Goal: Task Accomplishment & Management: Complete application form

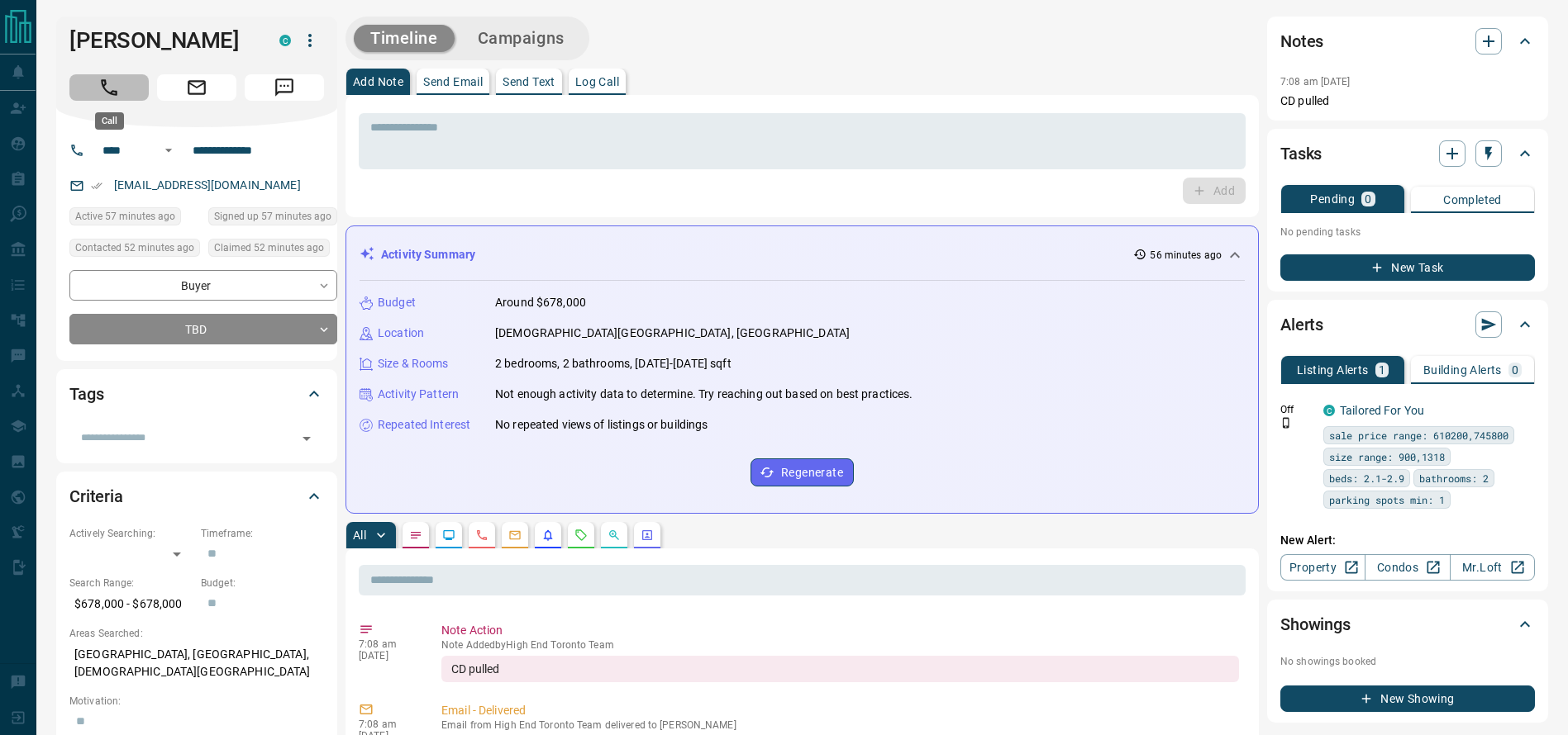
click at [77, 90] on button "Call" at bounding box center [109, 88] width 79 height 27
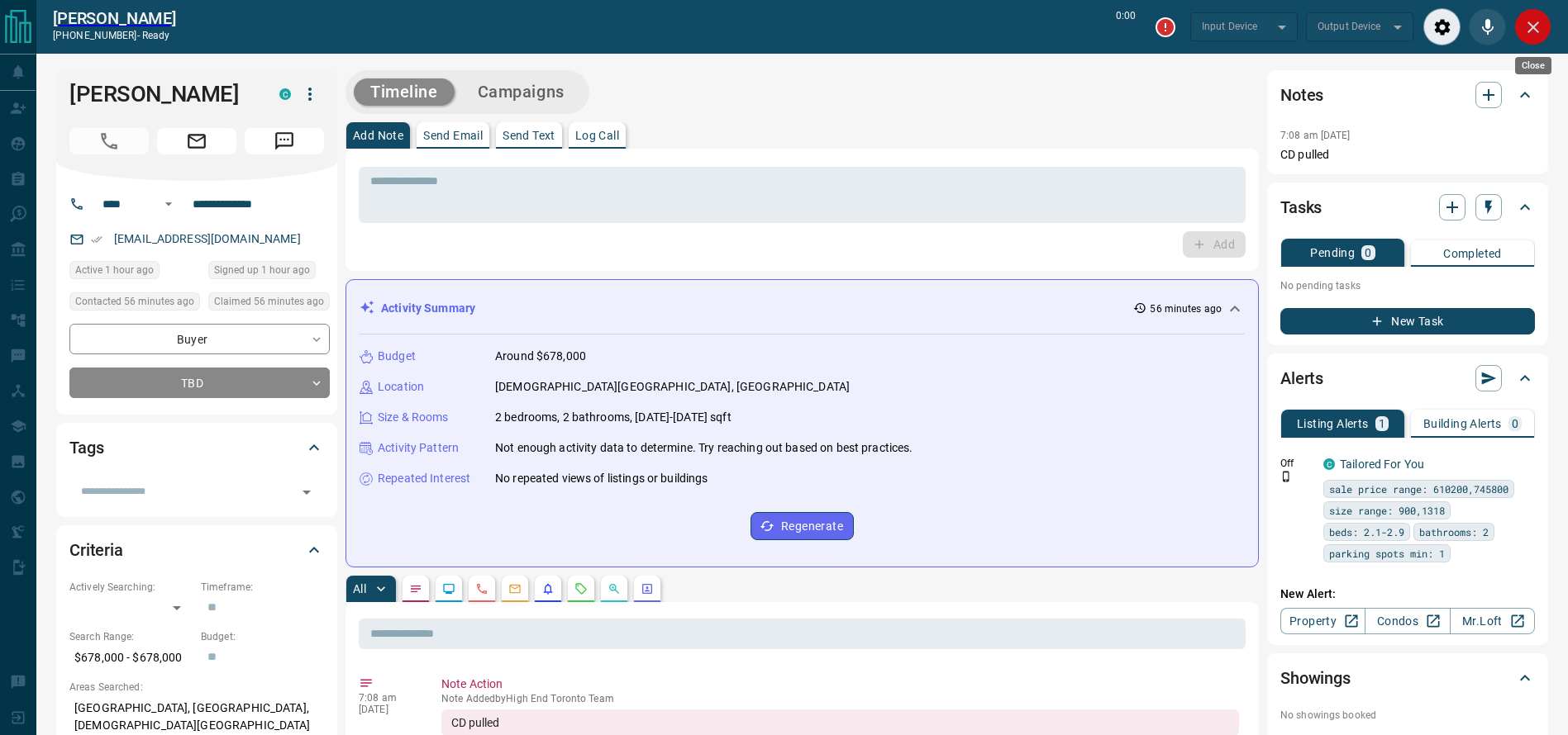
type input "*******"
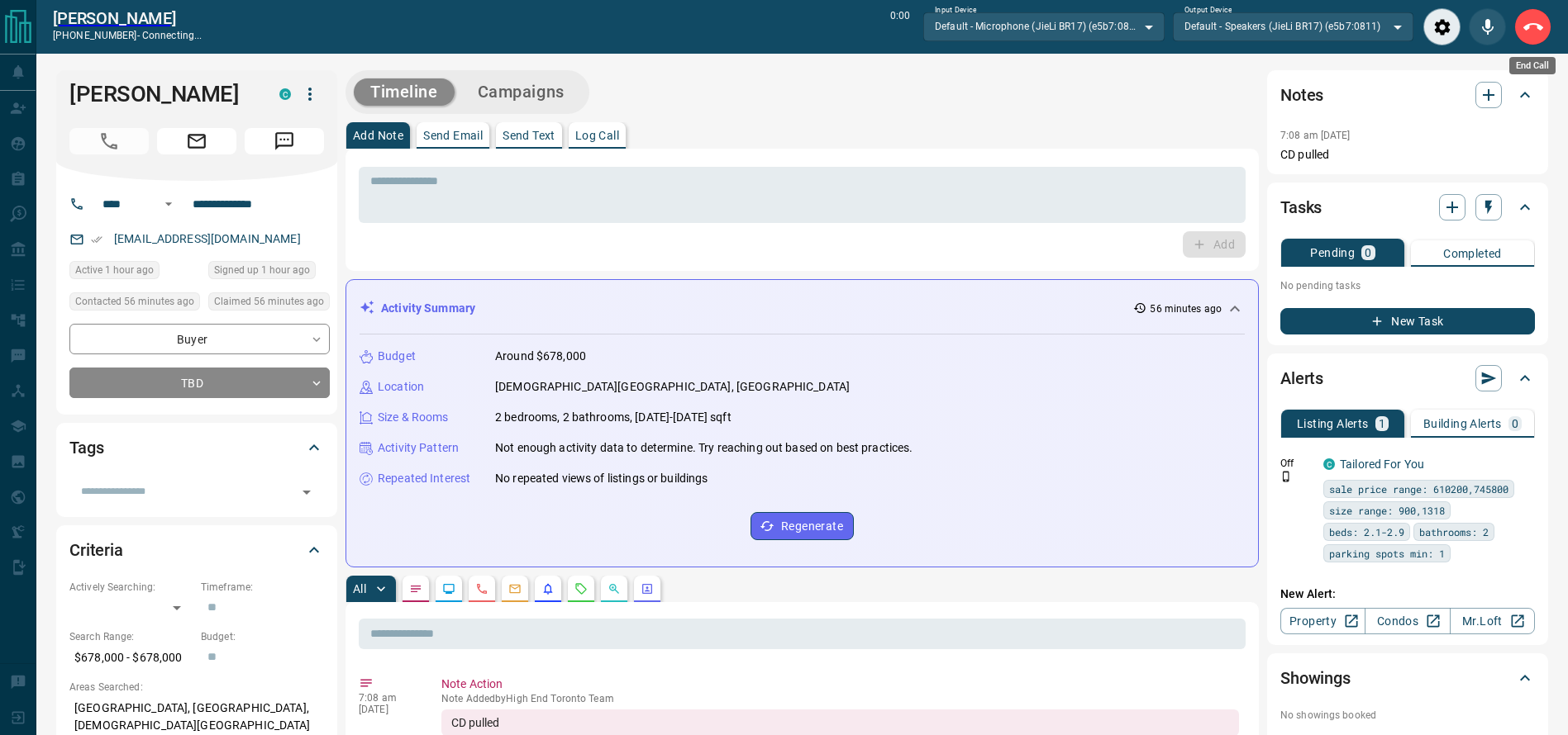
click at [1525, 28] on icon "End Call" at bounding box center [1534, 27] width 20 height 20
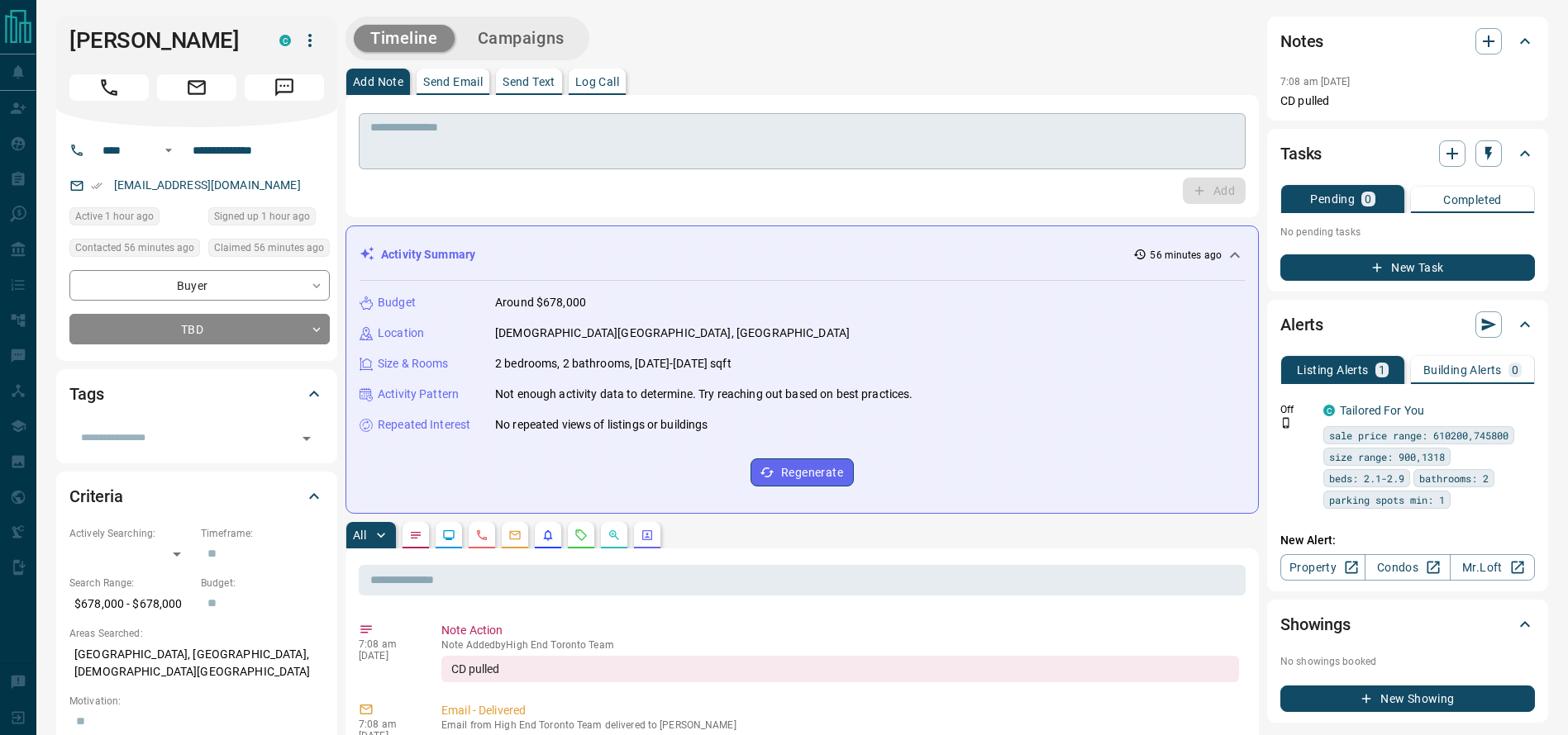
drag, startPoint x: 1047, startPoint y: 130, endPoint x: 1024, endPoint y: 142, distance: 25.9
click at [1024, 142] on textarea at bounding box center [802, 142] width 864 height 42
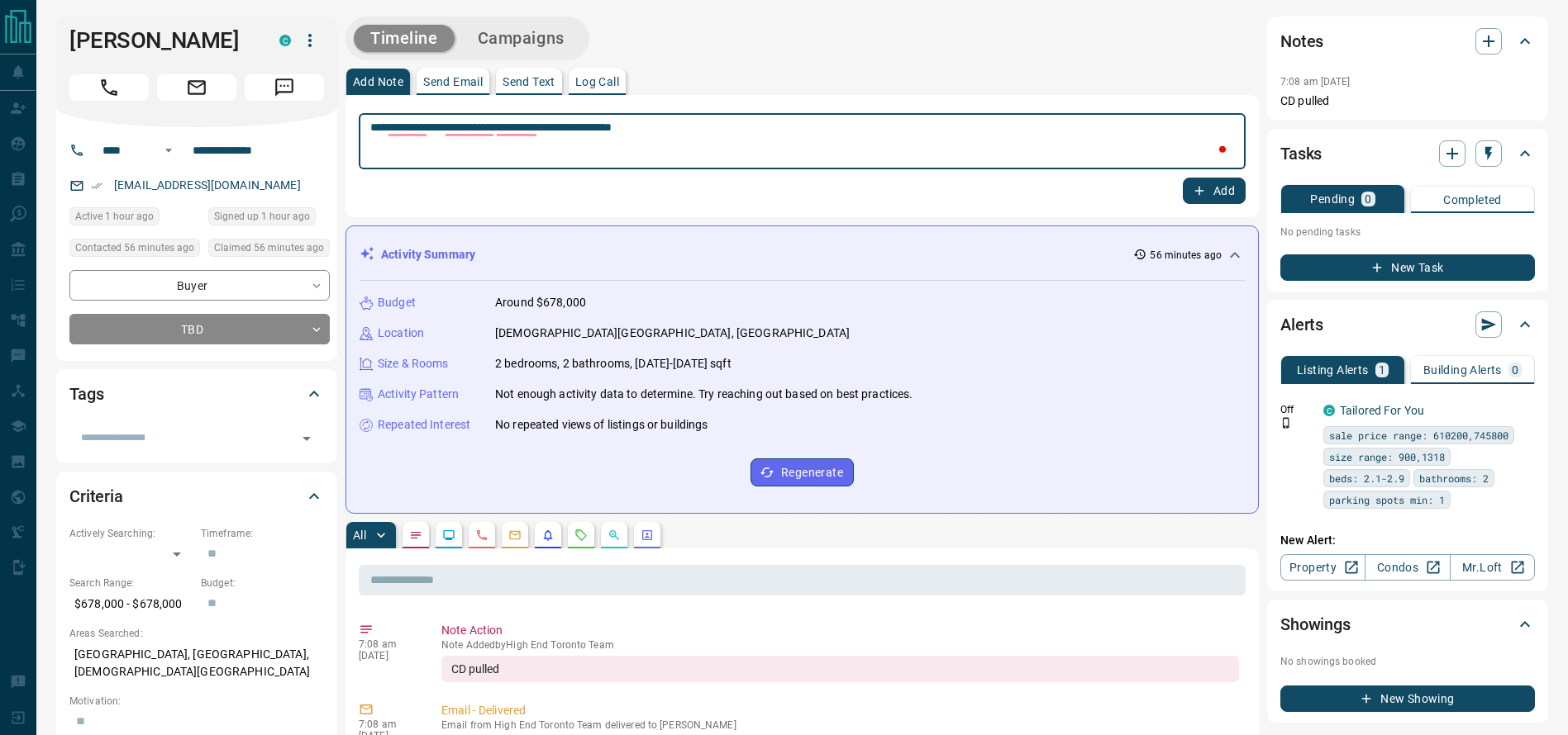
type textarea "**********"
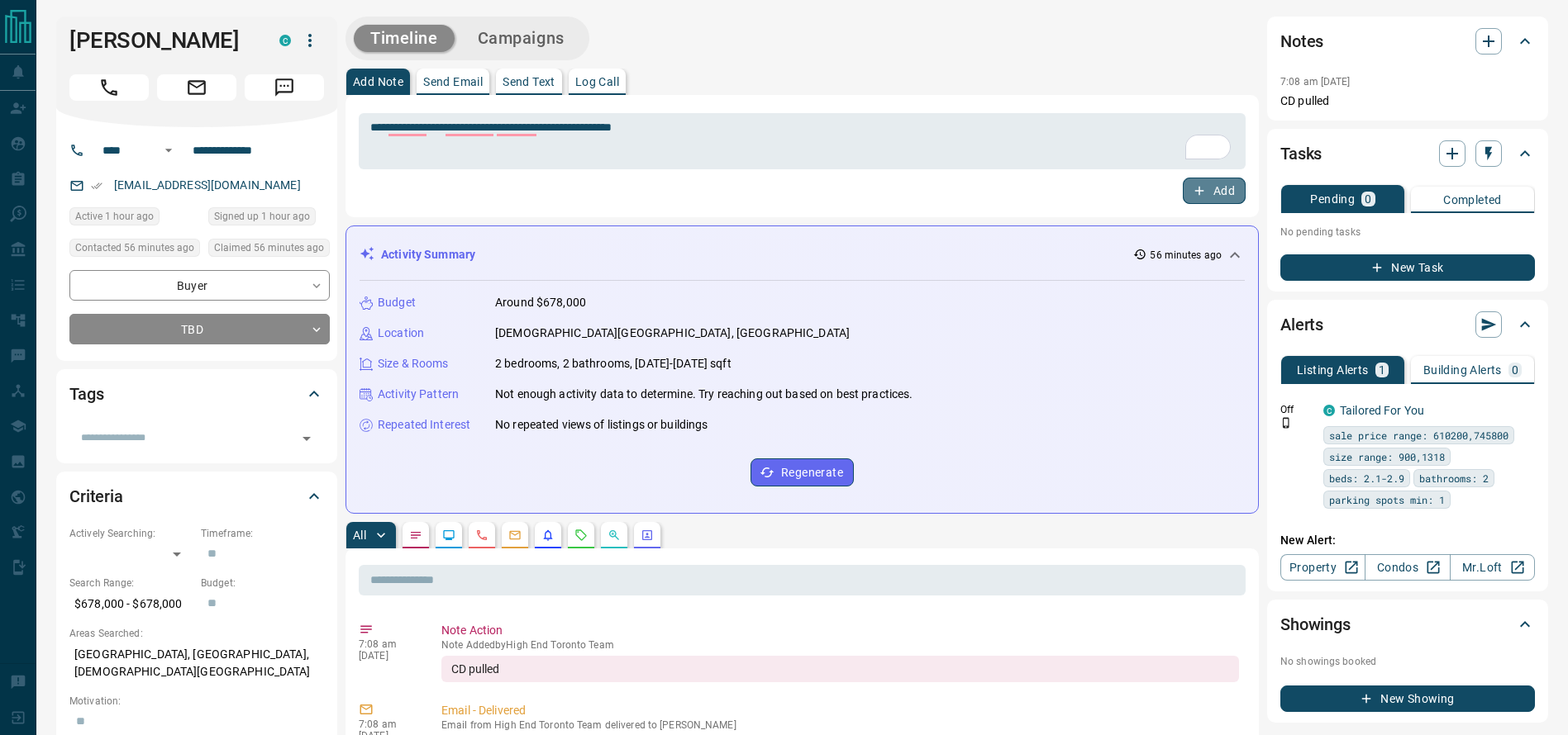
click at [1214, 191] on button "Add" at bounding box center [1214, 191] width 63 height 27
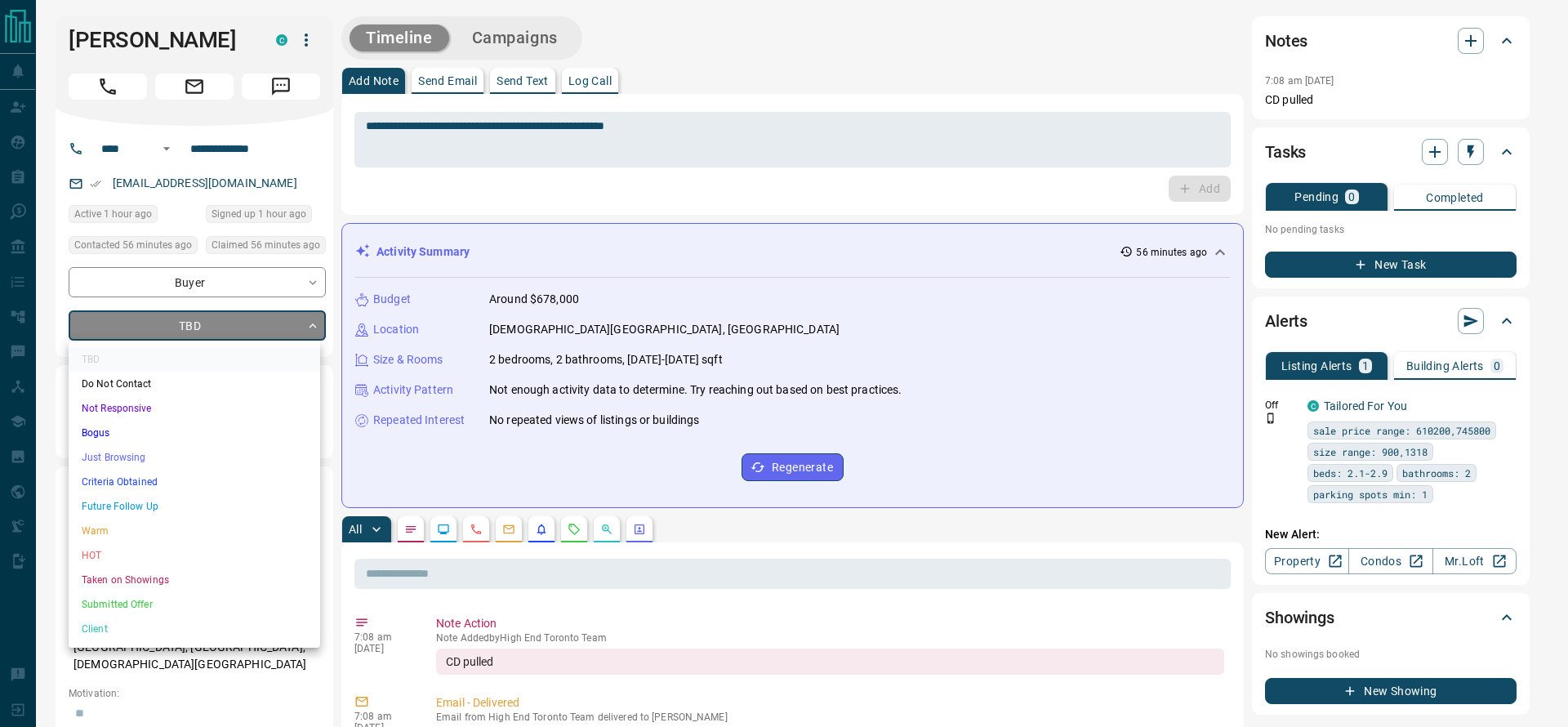
click at [125, 473] on li "Criteria Obtained" at bounding box center [194, 482] width 252 height 25
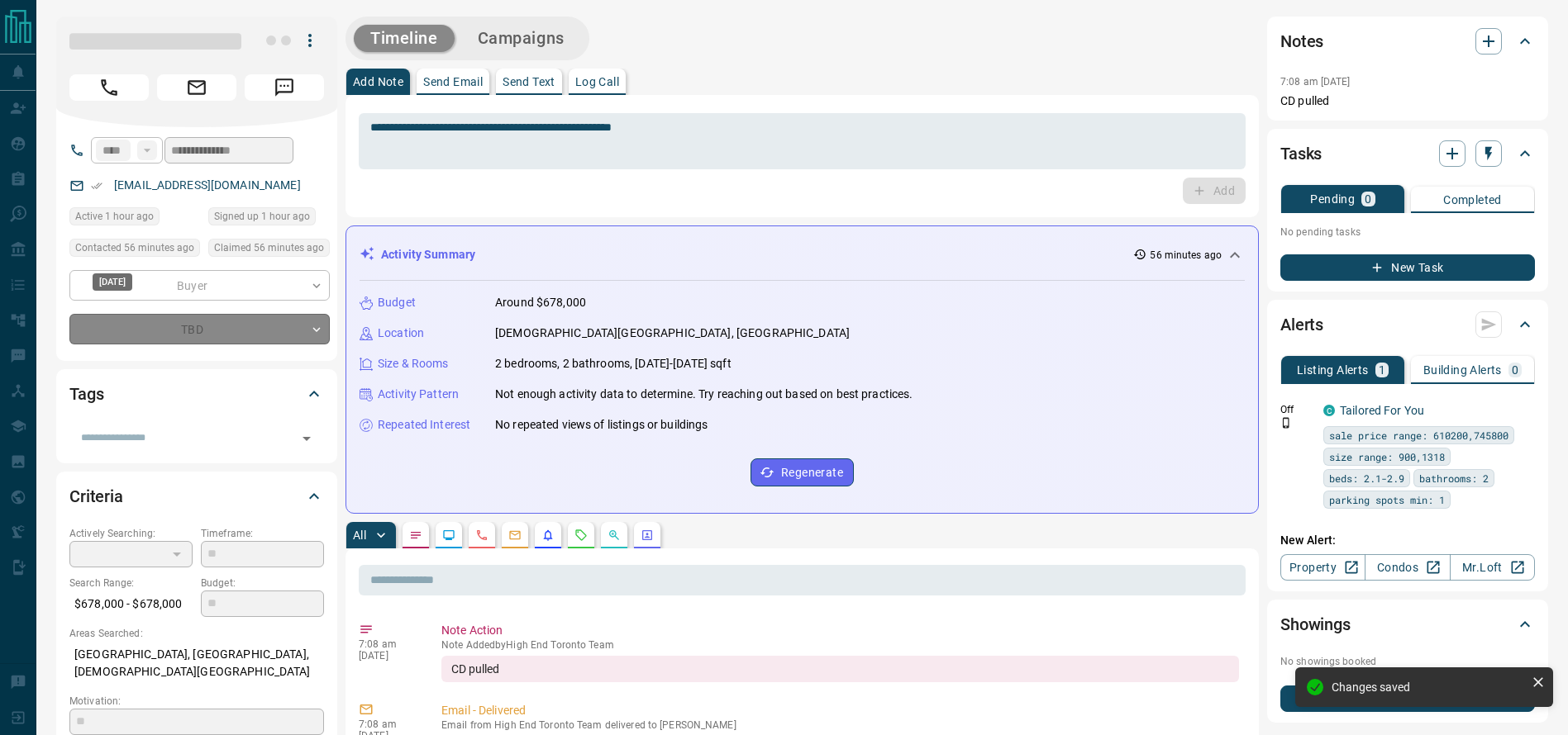
type input "*"
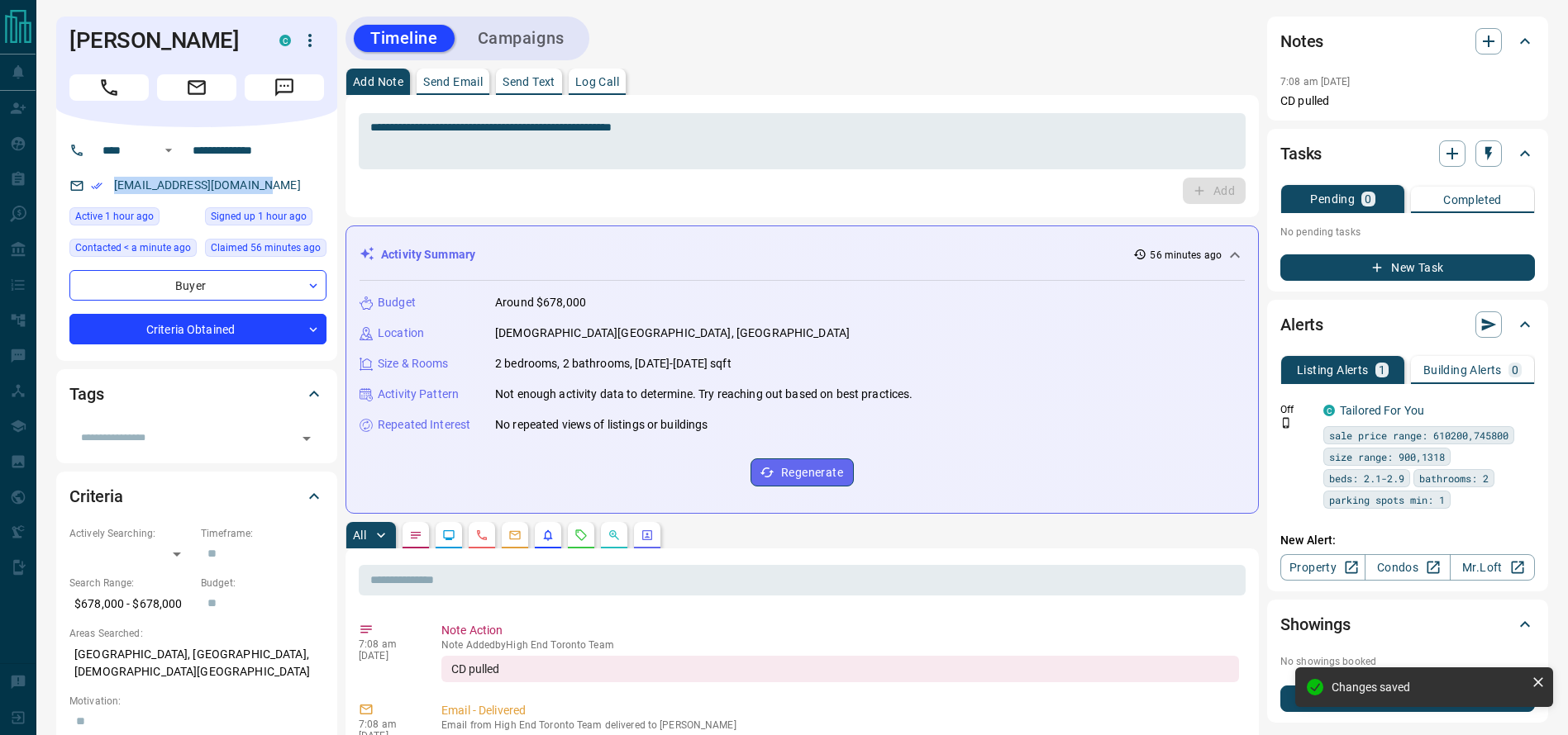
drag, startPoint x: 300, startPoint y: 180, endPoint x: 71, endPoint y: 191, distance: 229.3
click at [71, 191] on div "[EMAIL_ADDRESS][DOMAIN_NAME]" at bounding box center [198, 185] width 258 height 28
copy link "[EMAIL_ADDRESS][DOMAIN_NAME]"
